Goal: Information Seeking & Learning: Find specific page/section

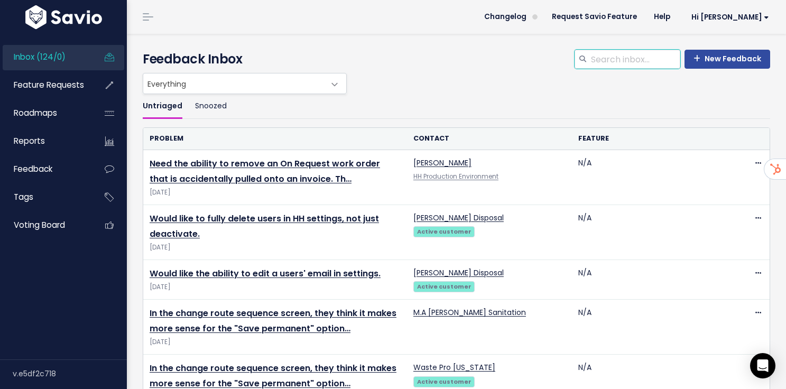
click at [608, 63] on input "search" at bounding box center [635, 59] width 90 height 19
type input "K&"
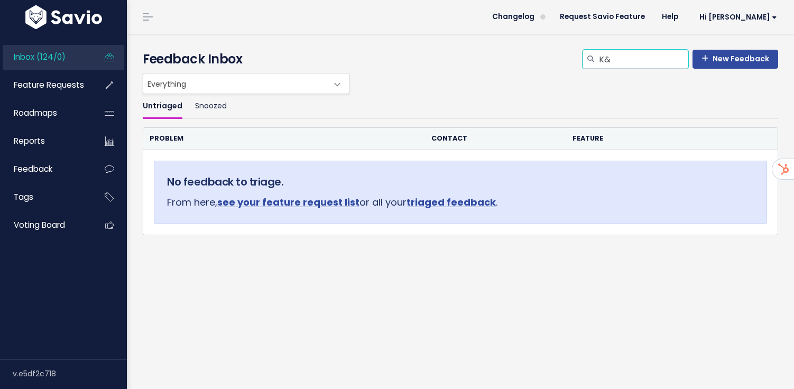
click at [616, 66] on input "K&" at bounding box center [643, 59] width 90 height 19
type input "K and"
click at [633, 62] on input "K and" at bounding box center [643, 59] width 90 height 19
type input "K & K"
drag, startPoint x: 620, startPoint y: 59, endPoint x: 542, endPoint y: 59, distance: 78.2
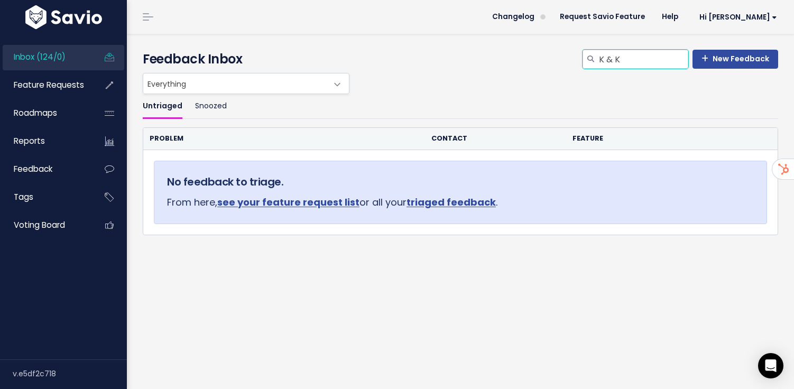
click at [542, 59] on div "New Feedback K & K Feedback Inbox" at bounding box center [460, 59] width 635 height 19
type input "last payment date"
click at [622, 61] on input "last payment date" at bounding box center [643, 59] width 90 height 19
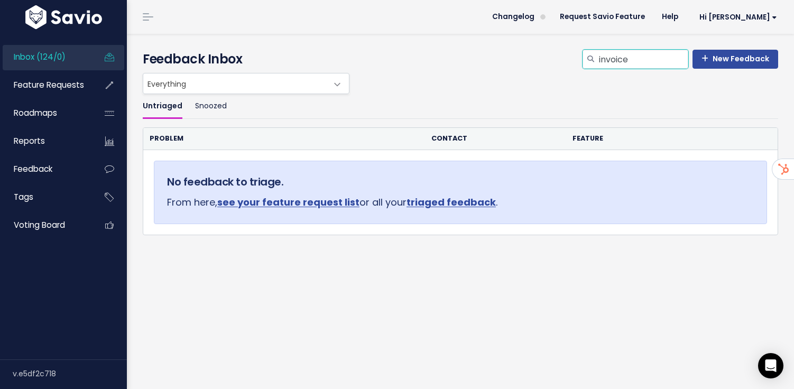
type input "invoice"
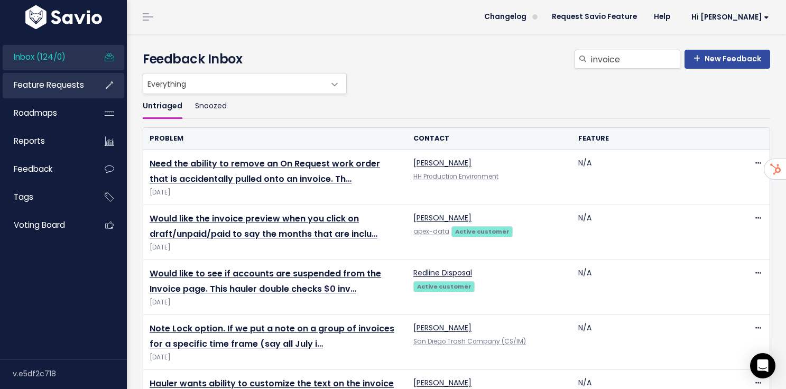
click at [54, 90] on span "Feature Requests" at bounding box center [49, 84] width 70 height 11
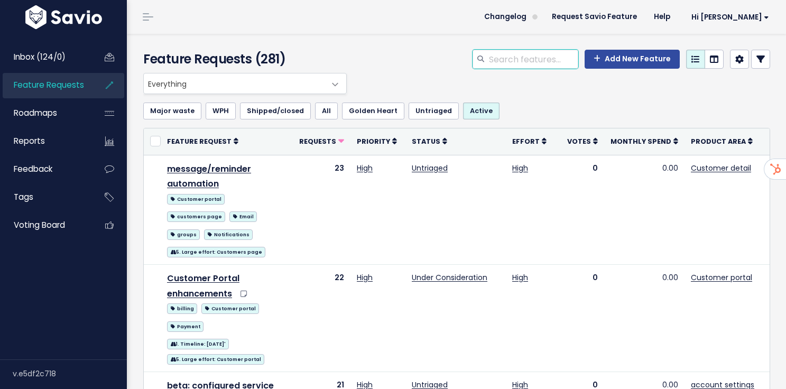
click at [526, 61] on input "search" at bounding box center [533, 59] width 90 height 19
type input "last payment"
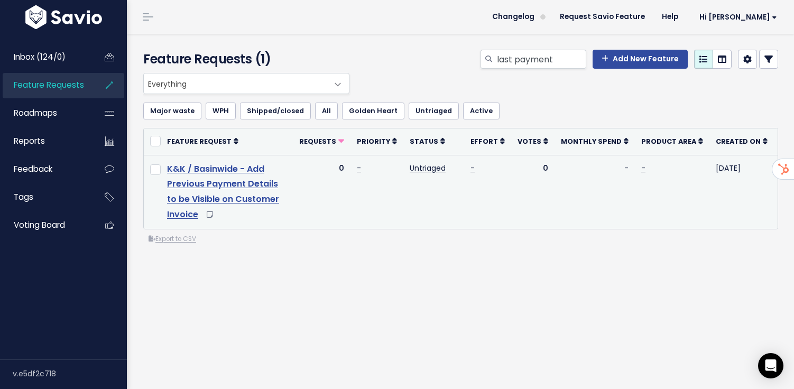
click at [234, 200] on link "K&K / Basinwide - Add Previous Payment Details to be Visible on Customer Invoice" at bounding box center [223, 192] width 112 height 58
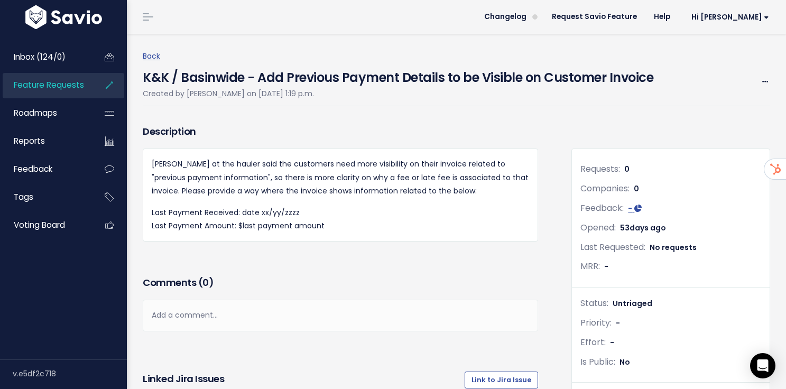
click at [64, 88] on span "Feature Requests" at bounding box center [49, 84] width 70 height 11
